Goal: Task Accomplishment & Management: Use online tool/utility

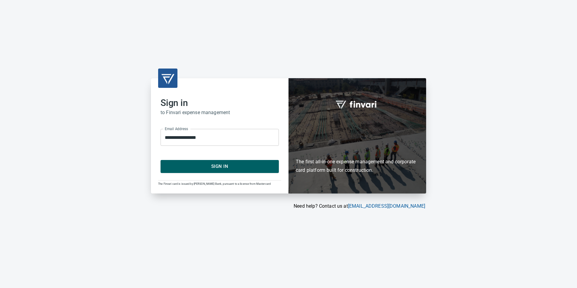
click at [249, 166] on span "Sign In" at bounding box center [219, 166] width 105 height 8
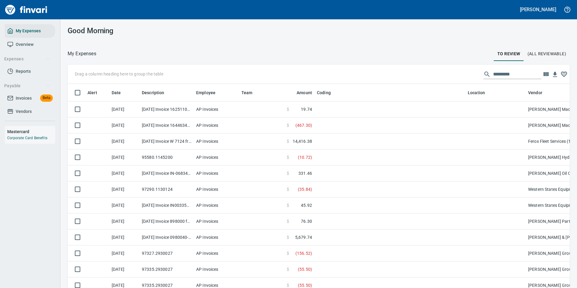
scroll to position [212, 489]
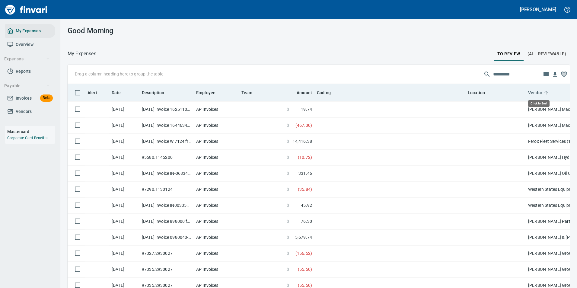
click at [544, 95] on icon at bounding box center [546, 92] width 5 height 5
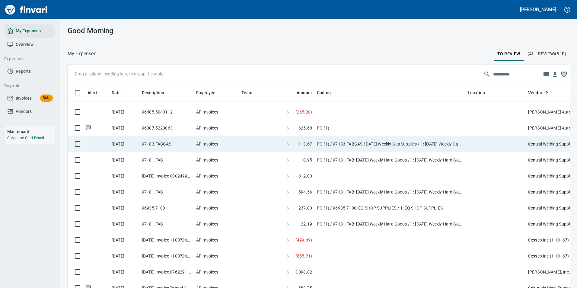
scroll to position [423, 0]
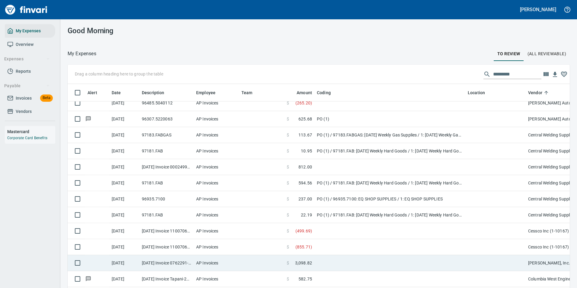
click at [302, 265] on span "3,098.82" at bounding box center [303, 263] width 17 height 6
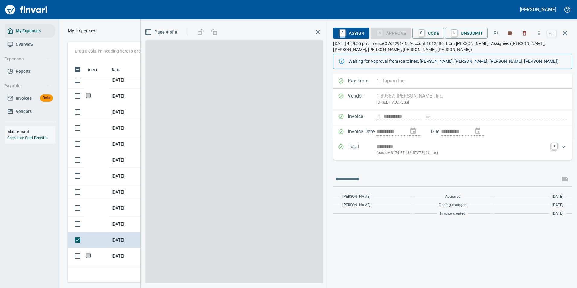
scroll to position [212, 342]
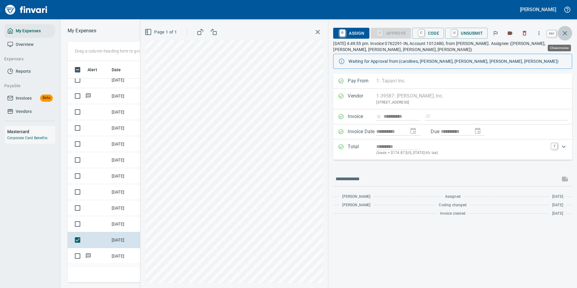
click at [565, 34] on icon "button" at bounding box center [565, 33] width 4 height 4
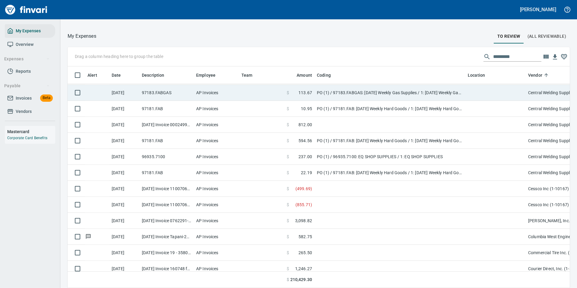
scroll to position [453, 0]
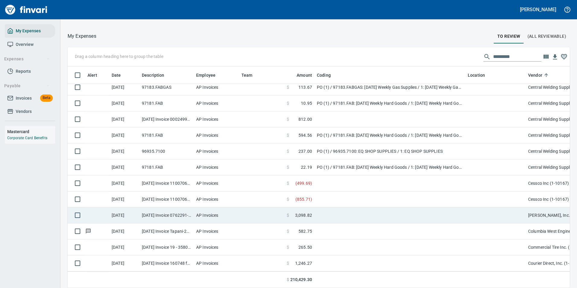
click at [317, 211] on td at bounding box center [390, 215] width 151 height 16
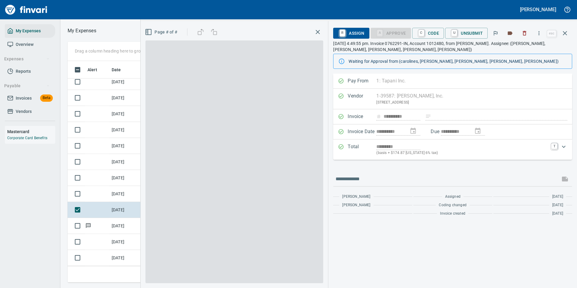
scroll to position [212, 342]
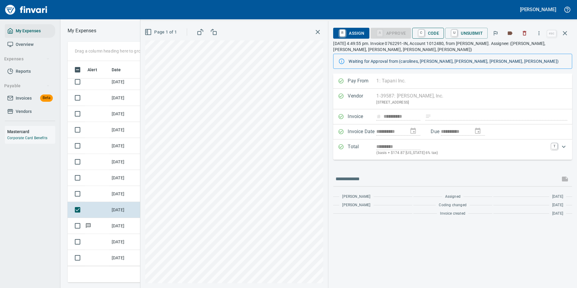
click at [431, 32] on span "C Code" at bounding box center [428, 33] width 22 height 10
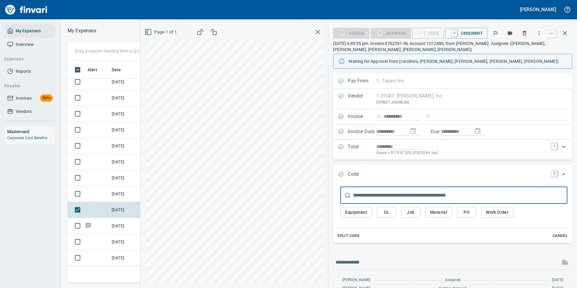
click at [439, 214] on span "Material" at bounding box center [438, 213] width 17 height 8
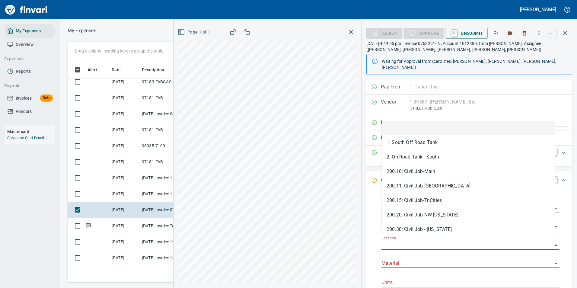
click at [396, 241] on input "Location" at bounding box center [467, 245] width 171 height 8
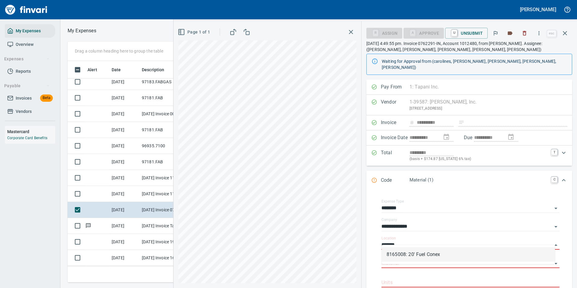
click at [398, 254] on li "8165008: 20' Fuel Conex" at bounding box center [468, 254] width 173 height 14
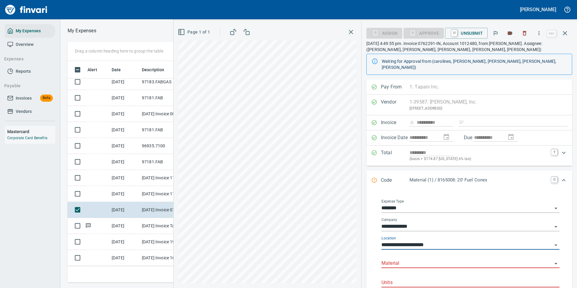
type input "**********"
click at [398, 259] on input "Material" at bounding box center [467, 263] width 171 height 8
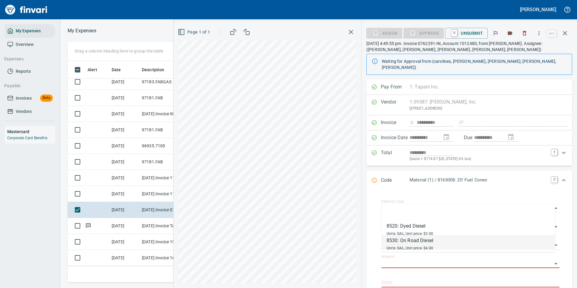
click at [404, 247] on span "Units: GAL, Unit price: $4.00" at bounding box center [410, 248] width 46 height 4
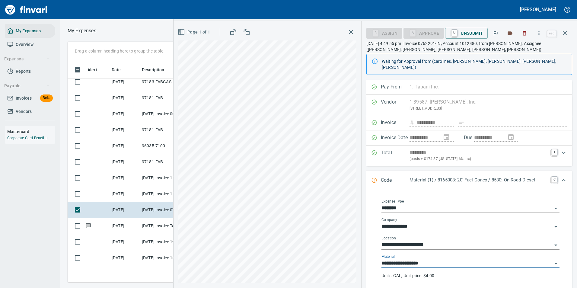
type input "**********"
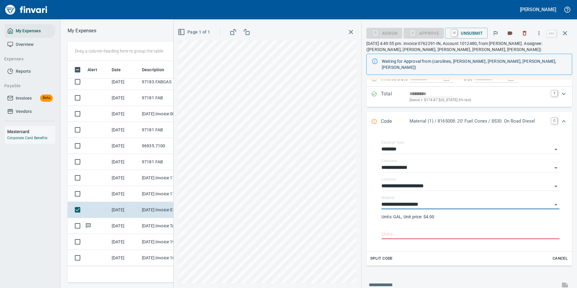
scroll to position [60, 0]
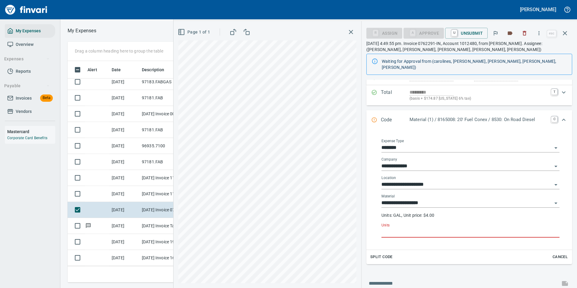
click at [392, 228] on input "Units" at bounding box center [471, 233] width 178 height 10
type input "*"
type input "***"
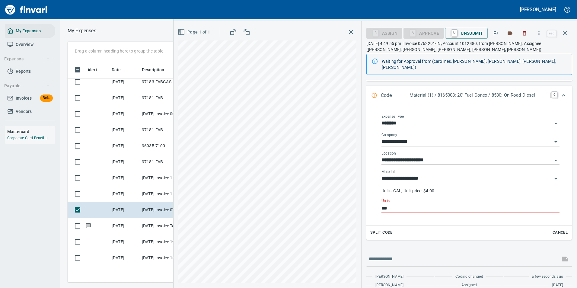
scroll to position [94, 0]
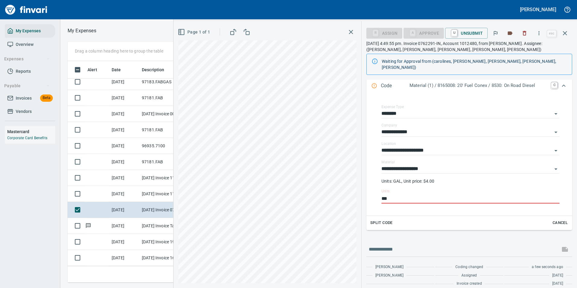
click at [560, 79] on div "Code Material (1) / 8165008: 20' Fuel Conex / 8530: On Road Diesel C" at bounding box center [469, 86] width 206 height 20
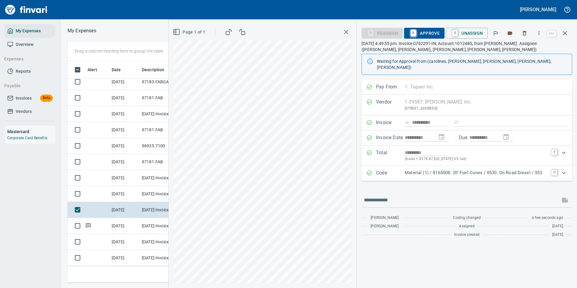
scroll to position [0, 0]
click at [540, 35] on icon "button" at bounding box center [539, 33] width 1 height 4
click at [509, 51] on span "Download" at bounding box center [538, 50] width 58 height 7
click at [423, 30] on span "A Approve" at bounding box center [424, 33] width 31 height 10
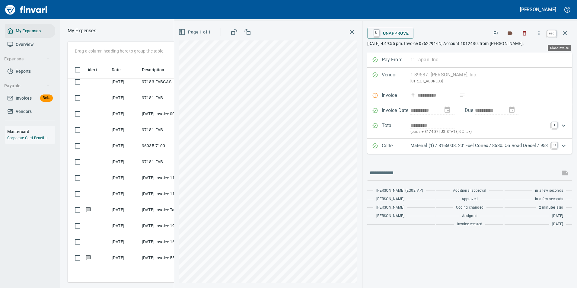
click at [564, 32] on icon "button" at bounding box center [565, 33] width 4 height 4
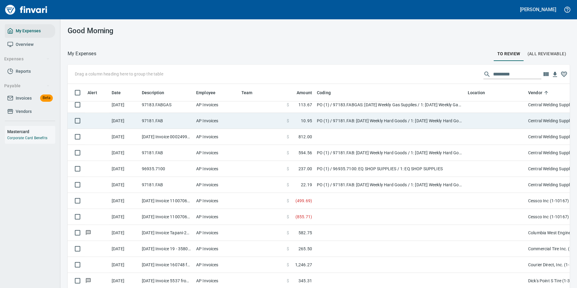
scroll to position [212, 489]
